Goal: Task Accomplishment & Management: Use online tool/utility

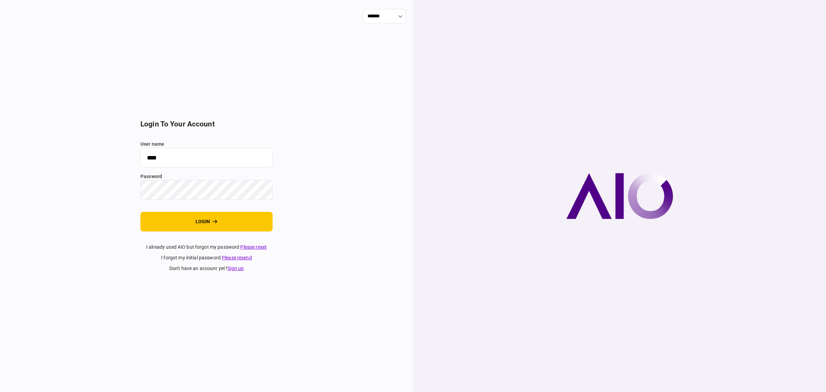
click at [190, 232] on section "login to your account user name **** password login I already used AIO but forg…" at bounding box center [206, 196] width 132 height 152
click at [189, 225] on button "login" at bounding box center [206, 222] width 132 height 20
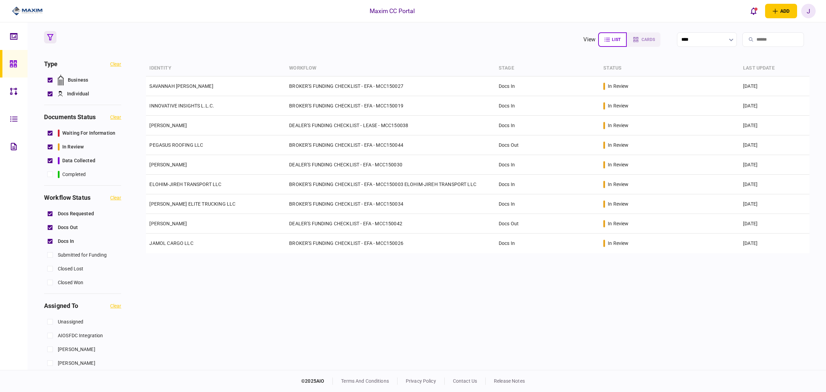
click at [257, 57] on section "view list cards **** Type clear Business Individual documents status clear wait…" at bounding box center [427, 195] width 799 height 347
click at [288, 258] on div "identity workflow stage status last update SAVANNAH [PERSON_NAME] BROKER'S FUND…" at bounding box center [478, 214] width 664 height 308
